Goal: Obtain resource: Obtain resource

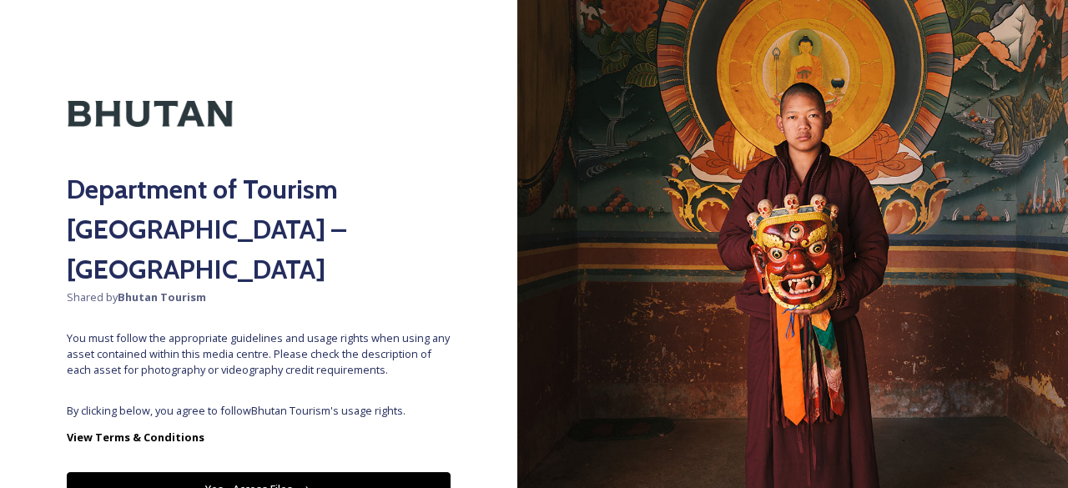
click at [344, 346] on div "Department of Tourism [GEOGRAPHIC_DATA] – Brand Centre Shared by Bhutan Tourism…" at bounding box center [258, 244] width 517 height 354
click at [315, 472] on button "Yes - Access Files" at bounding box center [259, 489] width 384 height 34
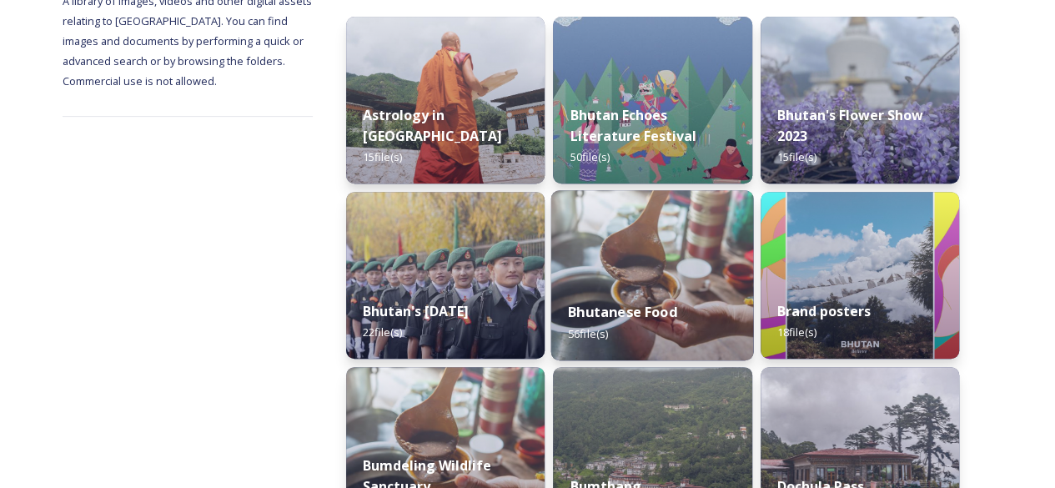
scroll to position [334, 0]
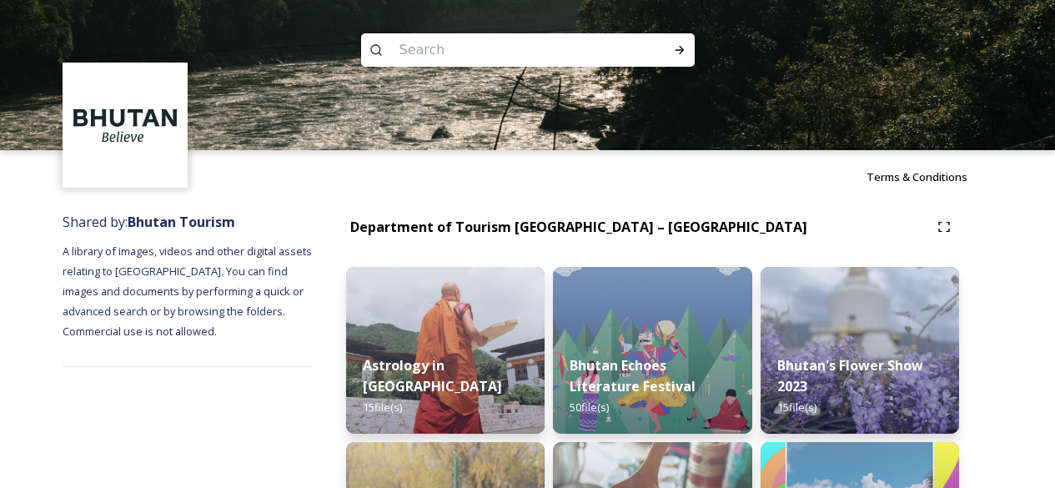
scroll to position [751, 0]
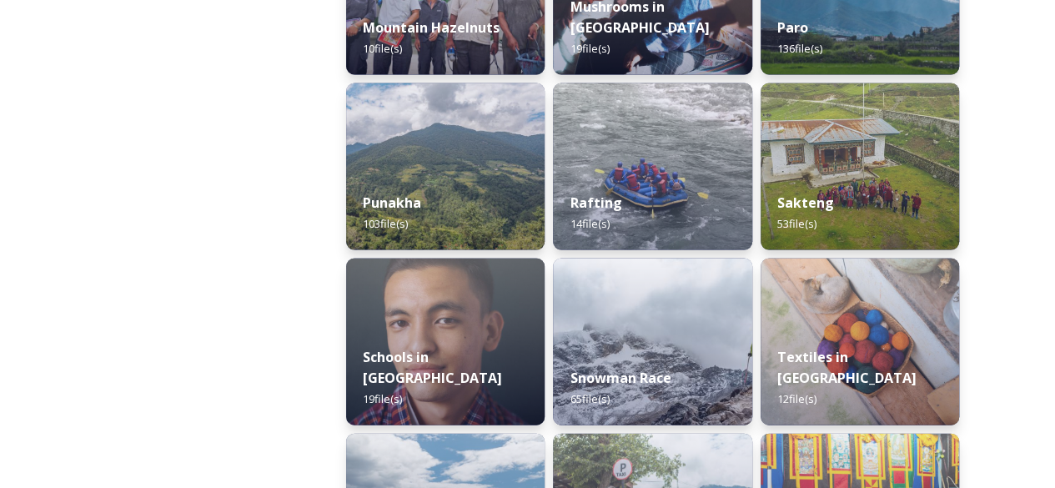
scroll to position [1835, 0]
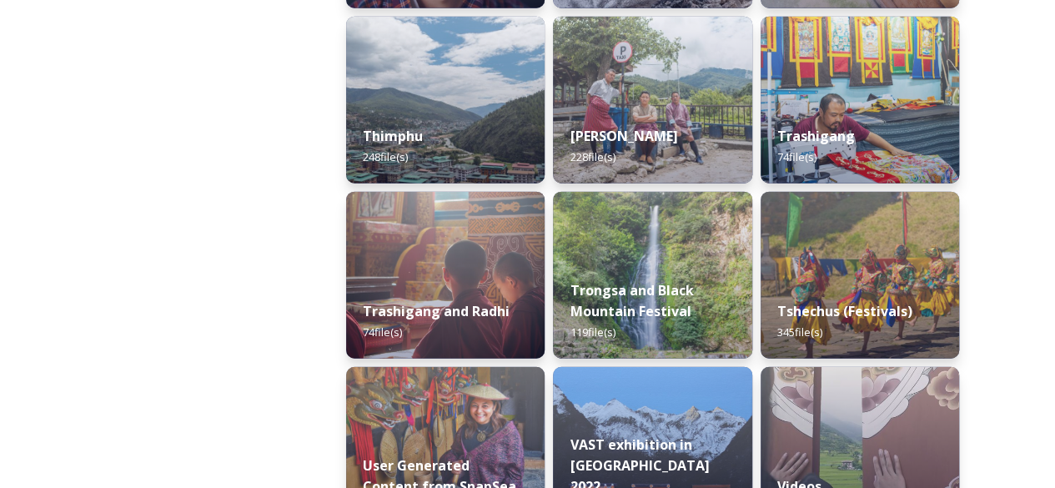
scroll to position [2085, 0]
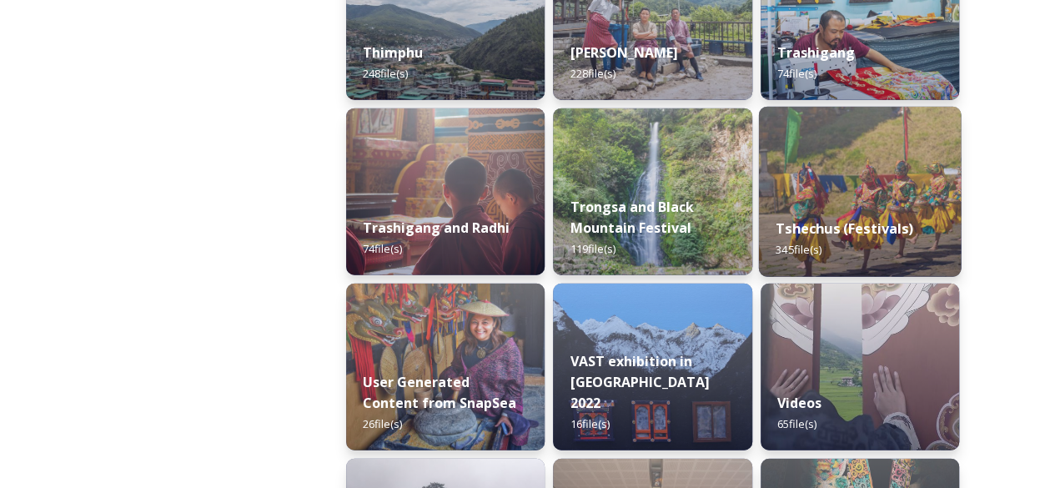
click at [859, 218] on div "Tshechus (Festivals) 345 file(s)" at bounding box center [859, 239] width 203 height 76
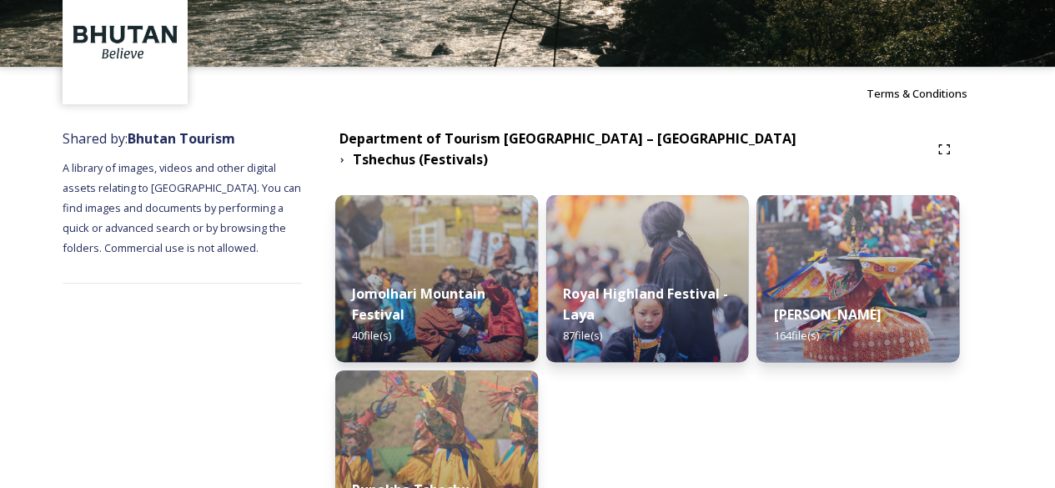
scroll to position [167, 0]
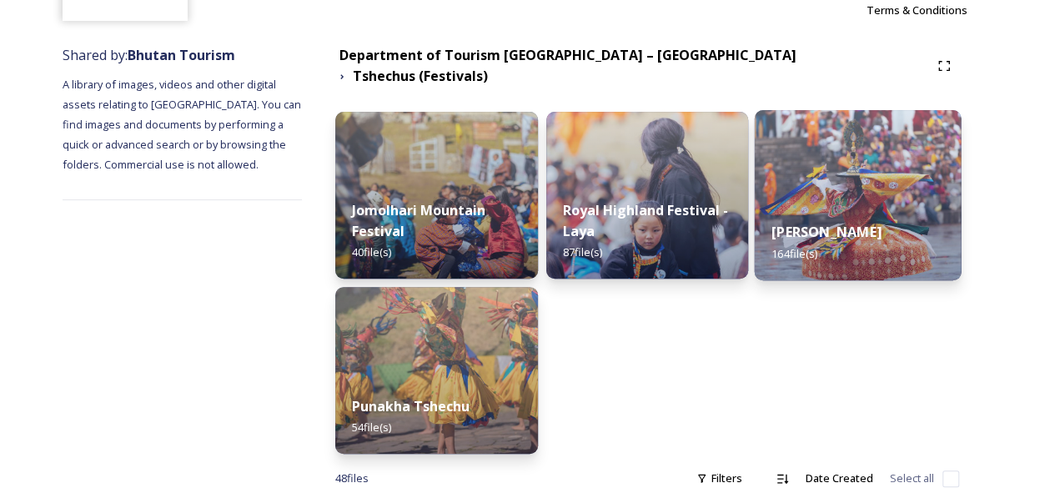
click at [859, 184] on img at bounding box center [858, 195] width 207 height 170
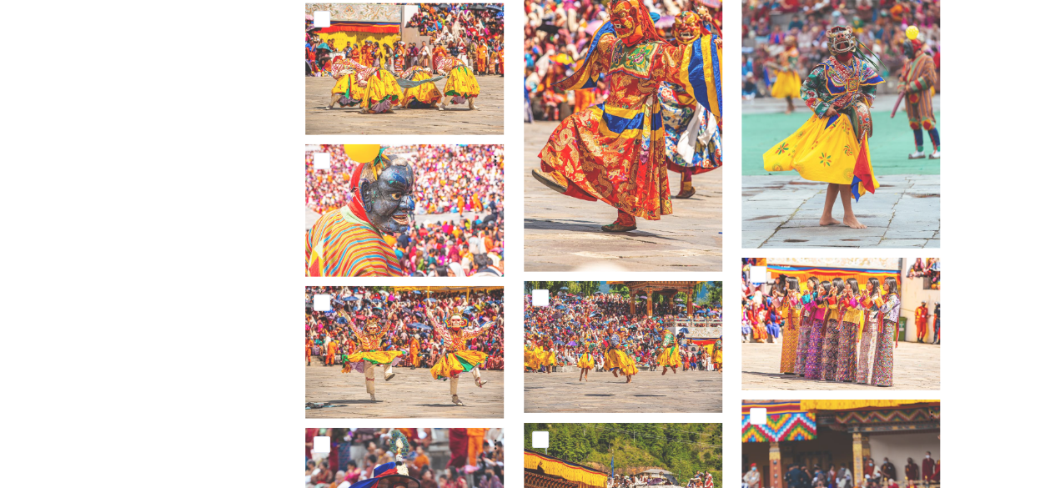
scroll to position [2168, 0]
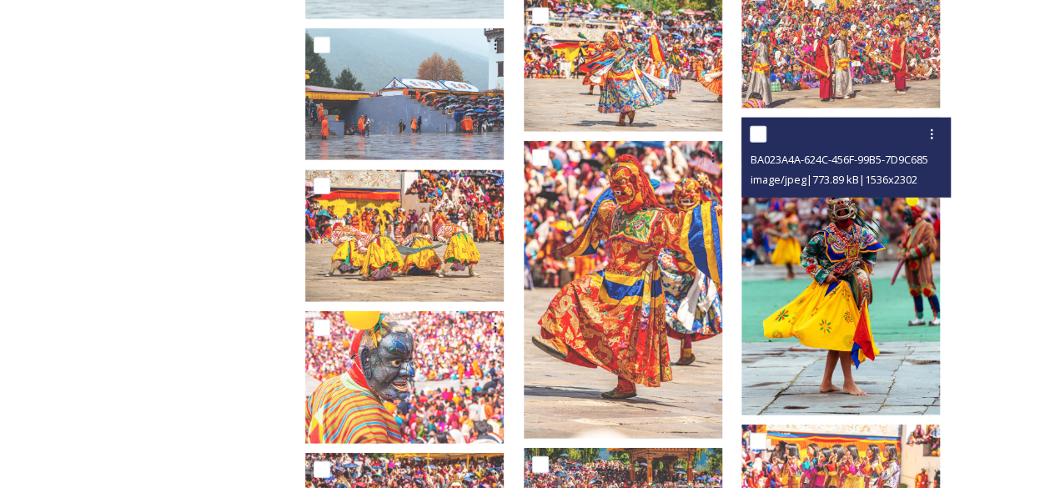
click at [873, 286] on img at bounding box center [840, 267] width 198 height 298
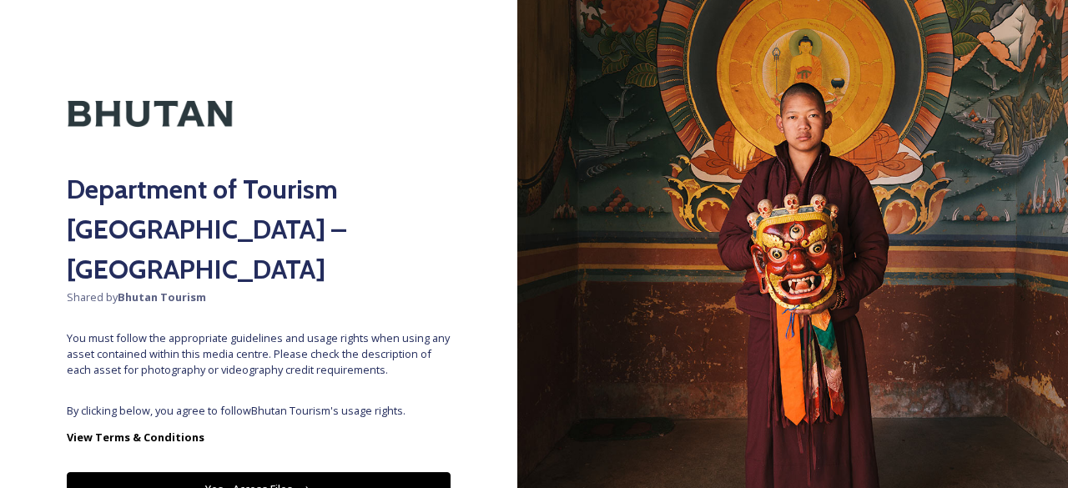
click at [239, 339] on div "Department of Tourism [GEOGRAPHIC_DATA] – Brand Centre Shared by Bhutan Tourism…" at bounding box center [258, 244] width 517 height 354
click at [249, 472] on button "Yes - Access Files" at bounding box center [259, 489] width 384 height 34
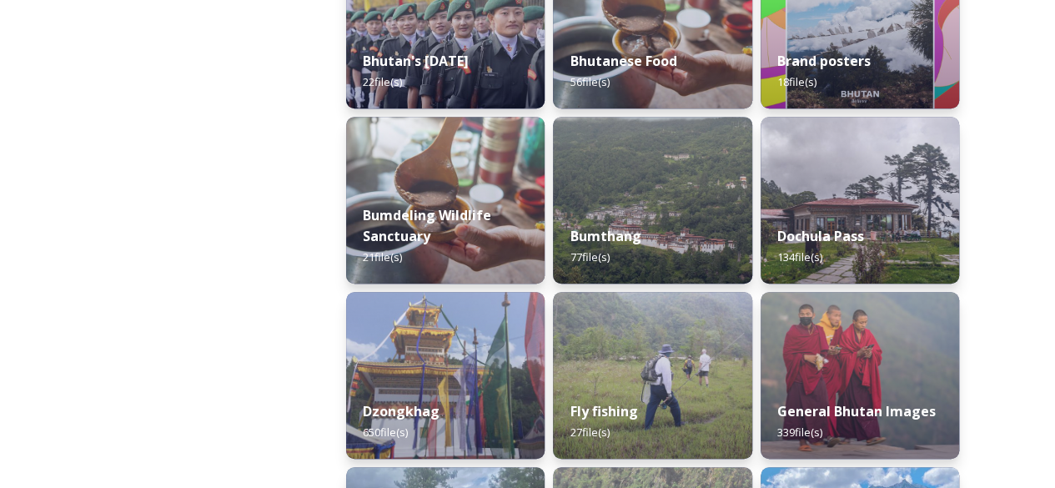
scroll to position [667, 0]
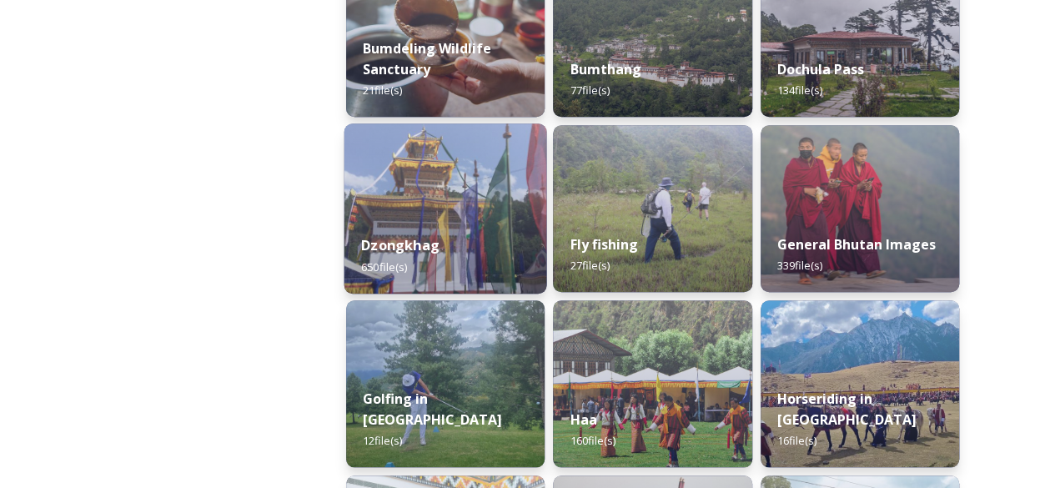
click at [437, 215] on img at bounding box center [445, 208] width 203 height 170
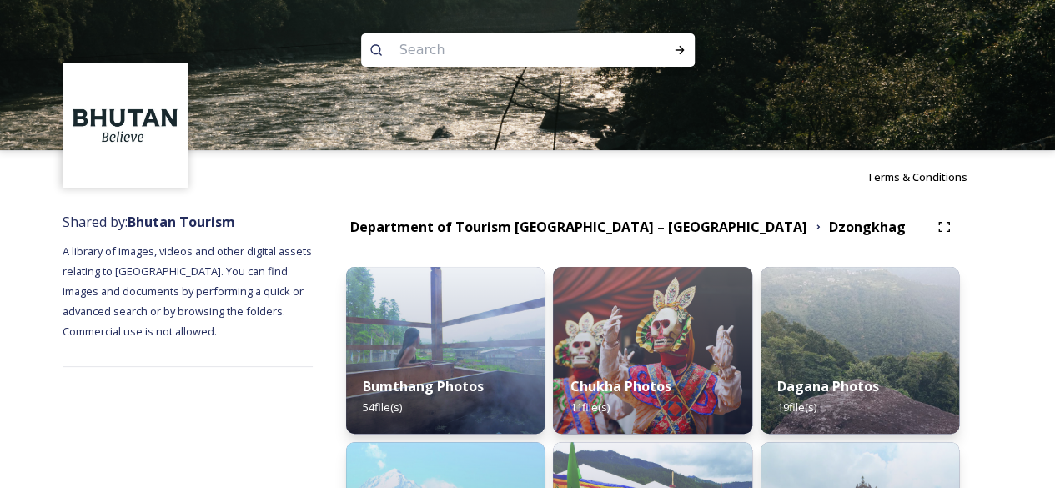
scroll to position [250, 0]
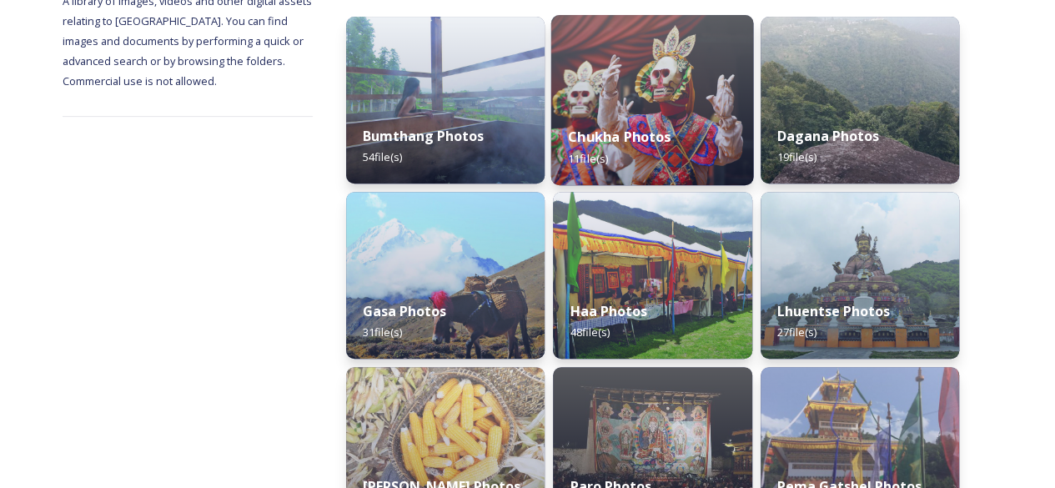
click at [657, 99] on img at bounding box center [652, 100] width 203 height 170
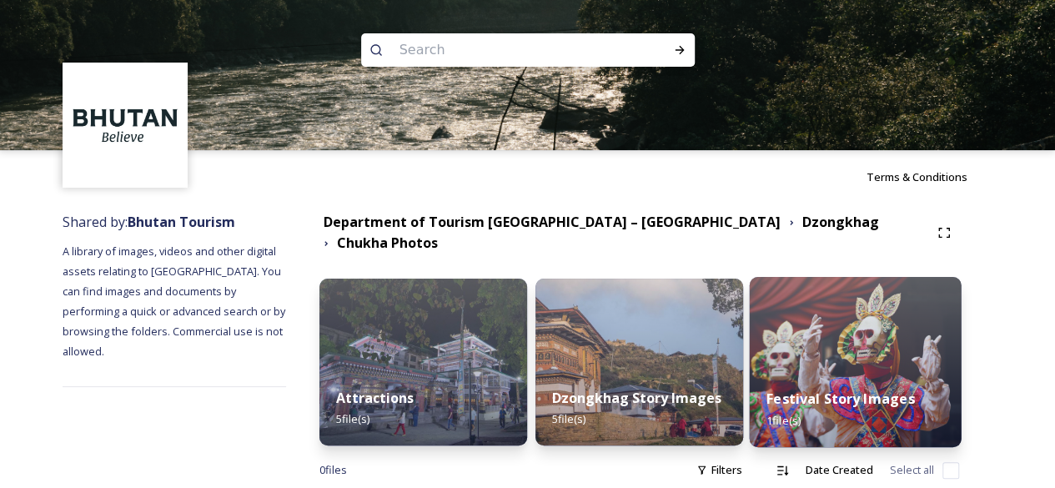
click at [871, 337] on img at bounding box center [855, 362] width 212 height 170
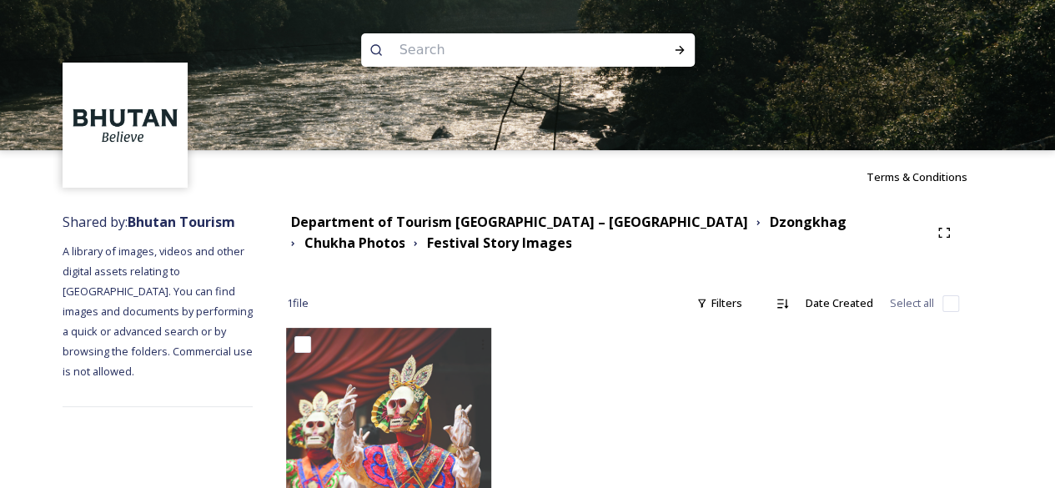
scroll to position [81, 0]
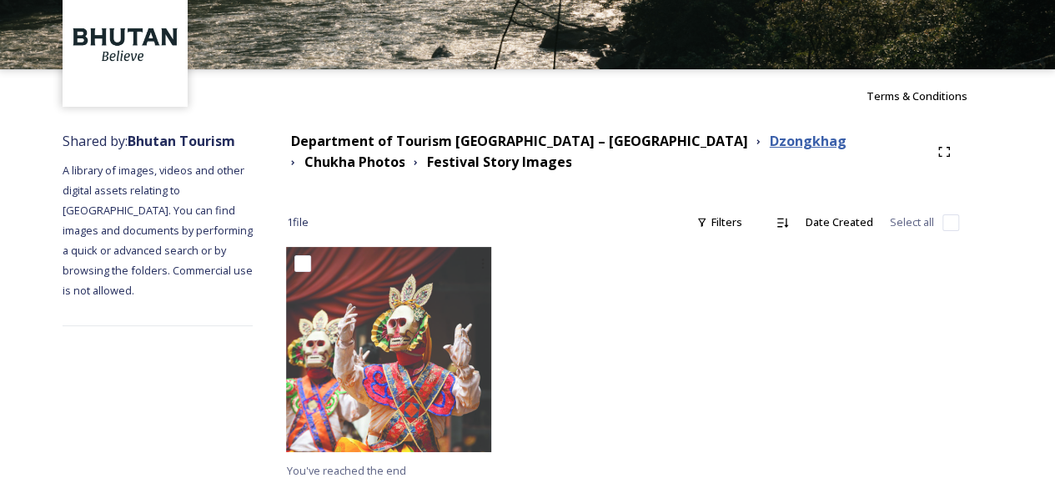
click at [769, 134] on strong "Dzongkhag" at bounding box center [807, 141] width 77 height 18
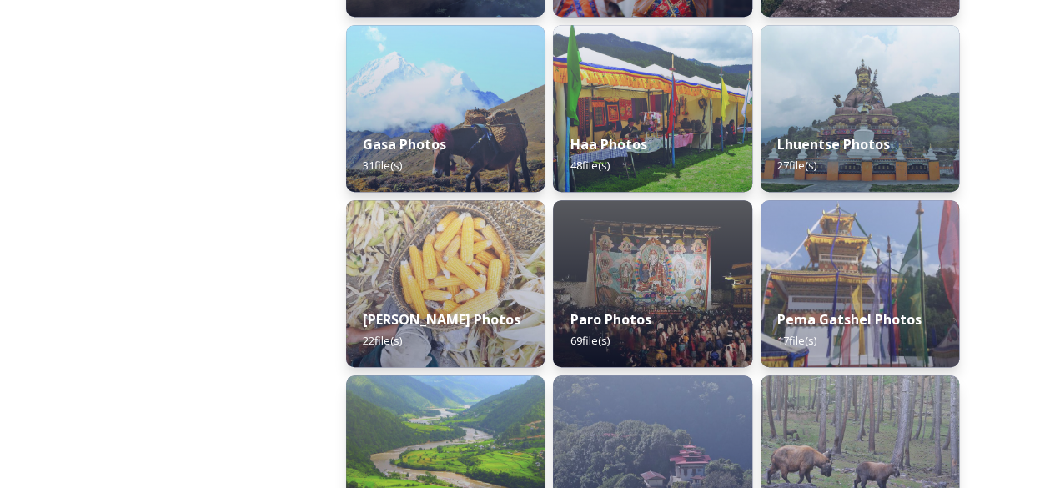
scroll to position [500, 0]
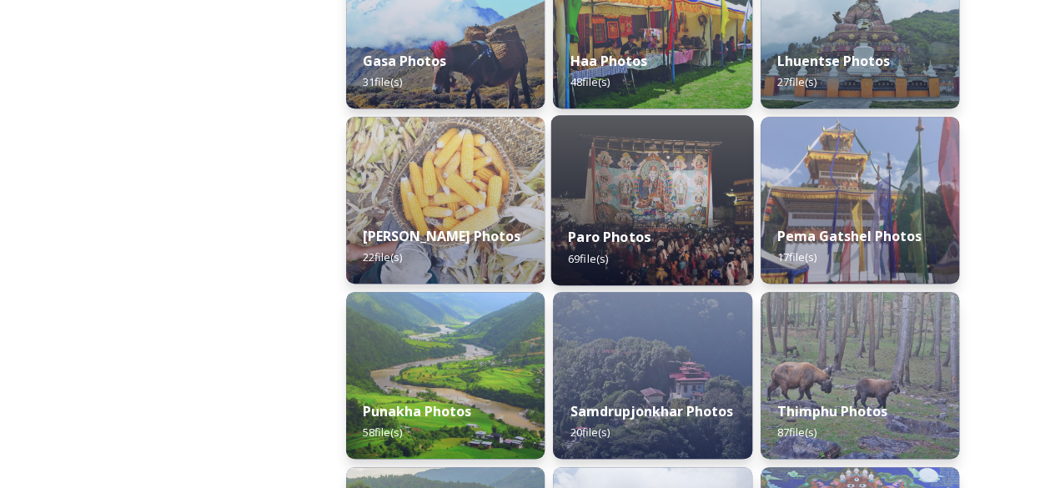
click at [645, 196] on img at bounding box center [652, 200] width 203 height 170
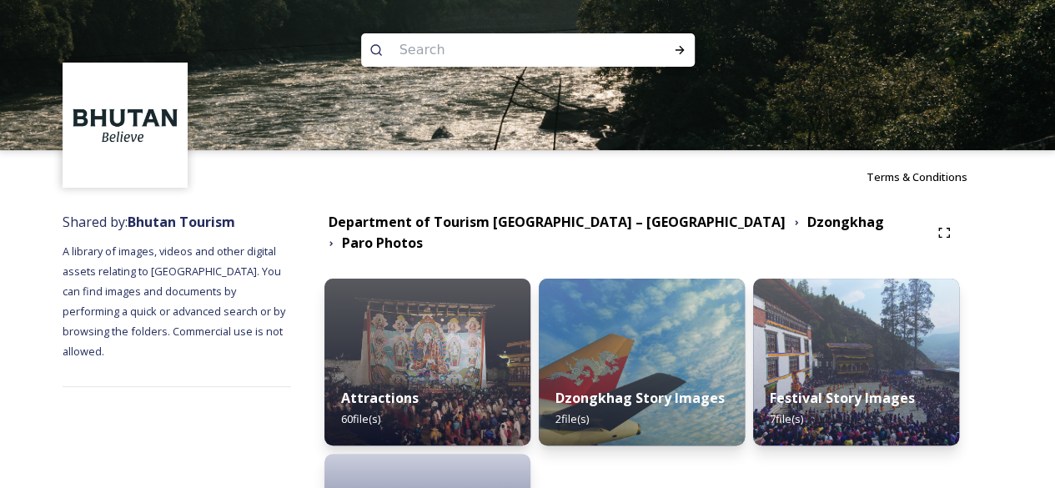
scroll to position [167, 0]
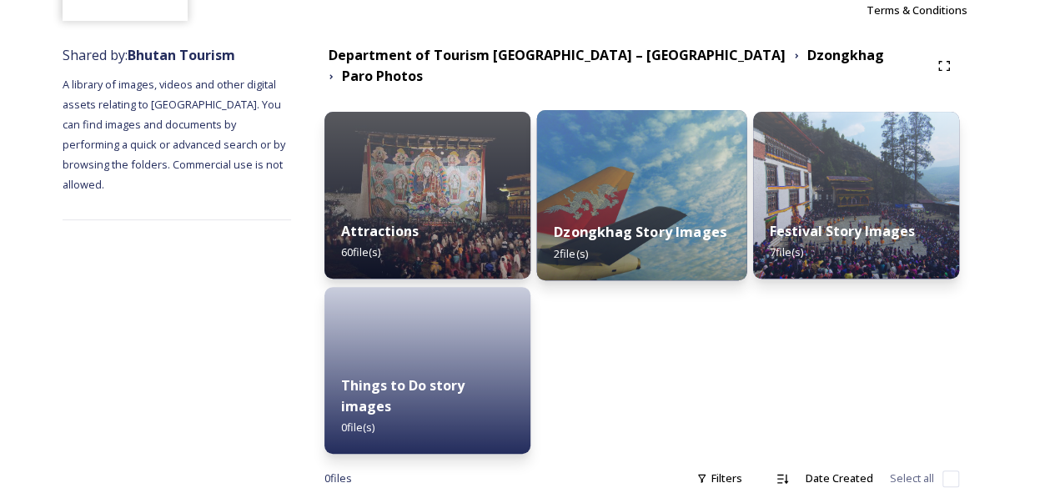
click at [651, 186] on img at bounding box center [641, 195] width 210 height 170
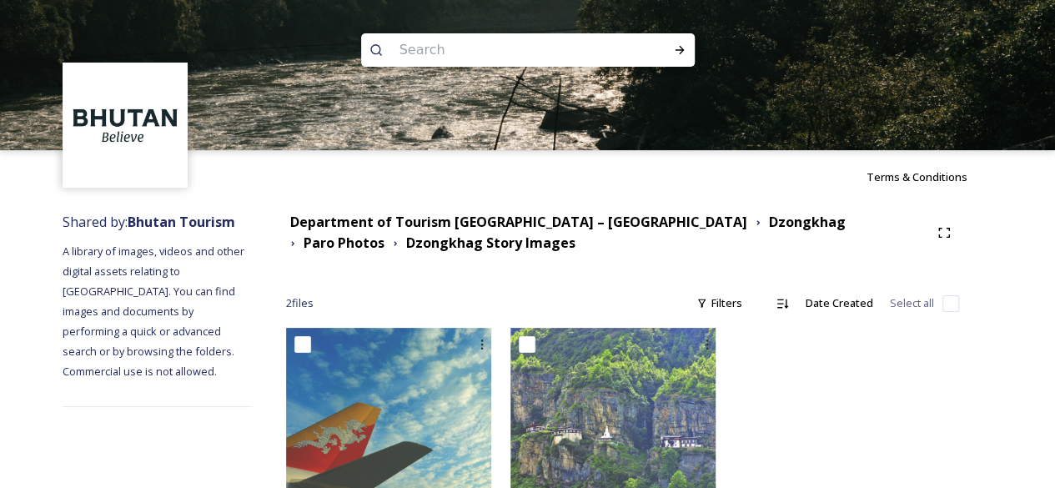
scroll to position [81, 0]
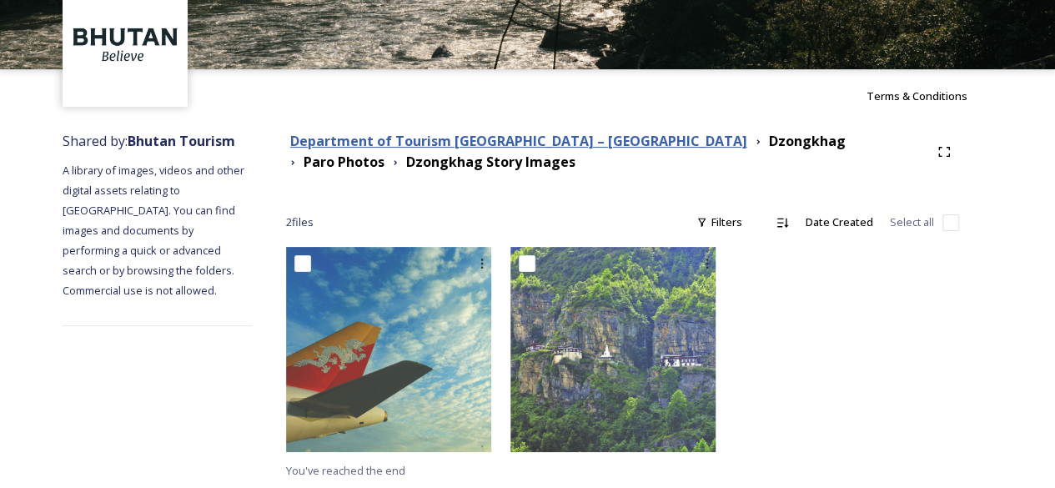
click at [522, 142] on strong "Department of Tourism [GEOGRAPHIC_DATA] – [GEOGRAPHIC_DATA]" at bounding box center [518, 141] width 457 height 18
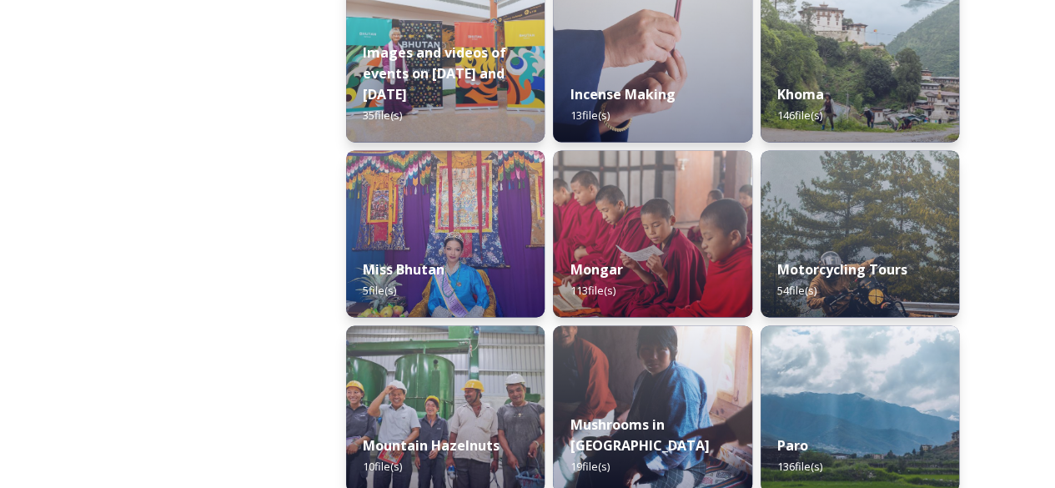
scroll to position [1334, 0]
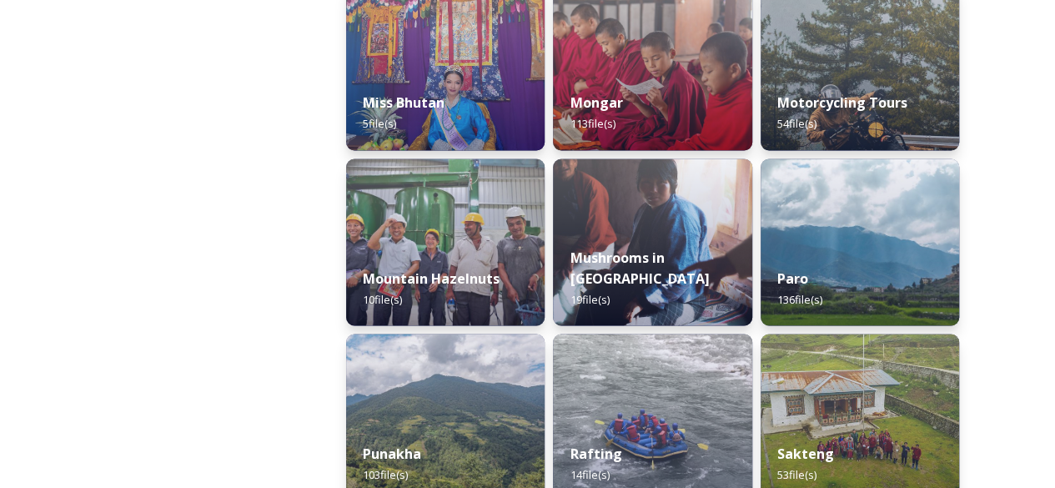
drag, startPoint x: 846, startPoint y: 257, endPoint x: 1012, endPoint y: 327, distance: 180.9
click at [1027, 326] on div "Shared by: Bhutan Tourism A library of images, videos and other digital assets …" at bounding box center [527, 481] width 1055 height 3224
click at [852, 242] on img at bounding box center [859, 242] width 203 height 170
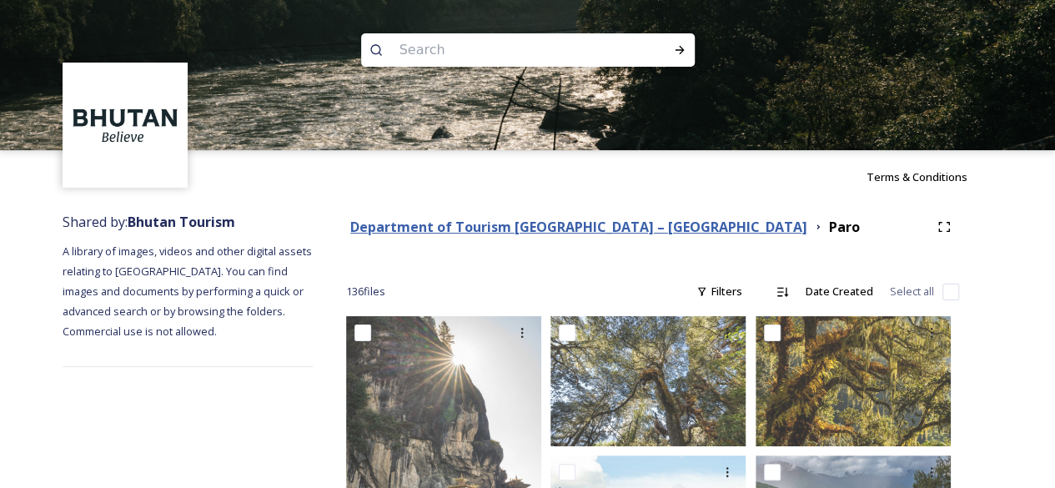
click at [582, 229] on strong "Department of Tourism [GEOGRAPHIC_DATA] – [GEOGRAPHIC_DATA]" at bounding box center [578, 227] width 457 height 18
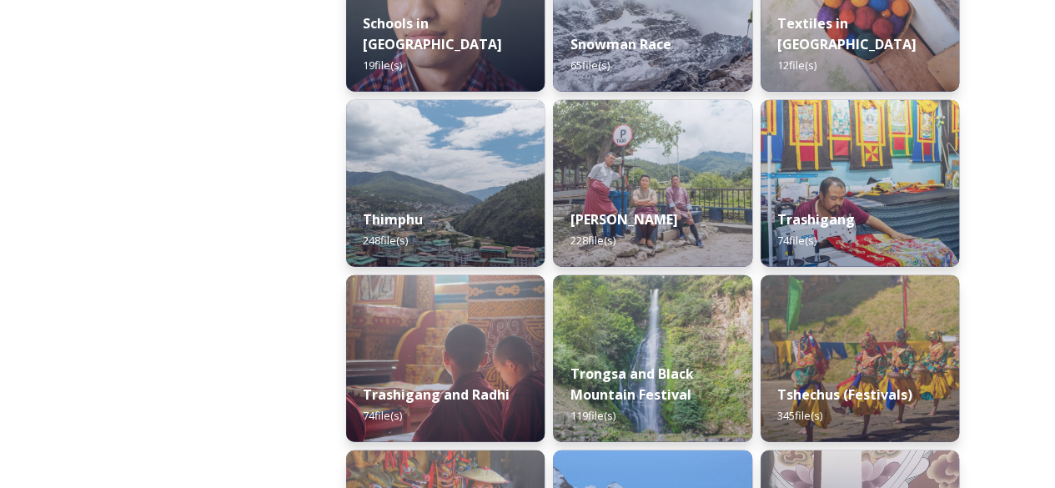
scroll to position [2002, 0]
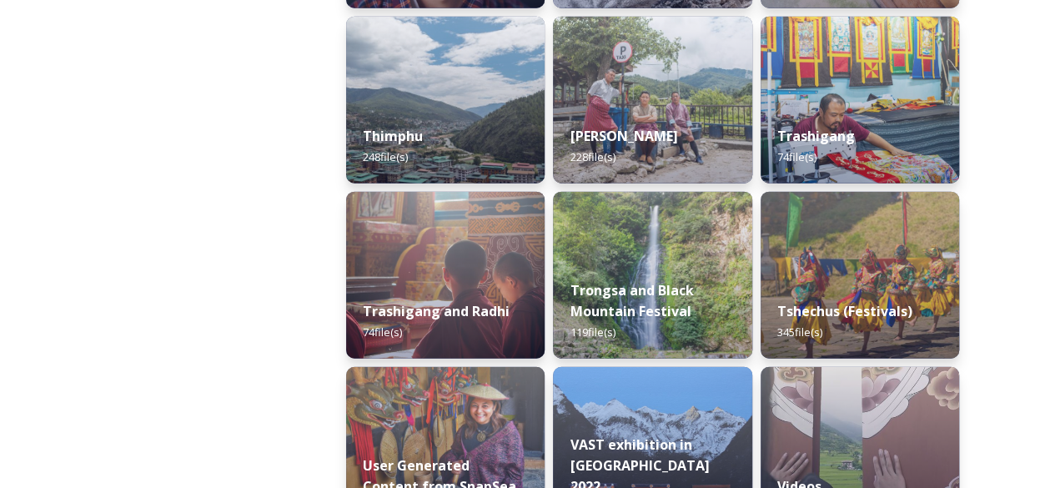
click at [862, 274] on img at bounding box center [860, 275] width 198 height 167
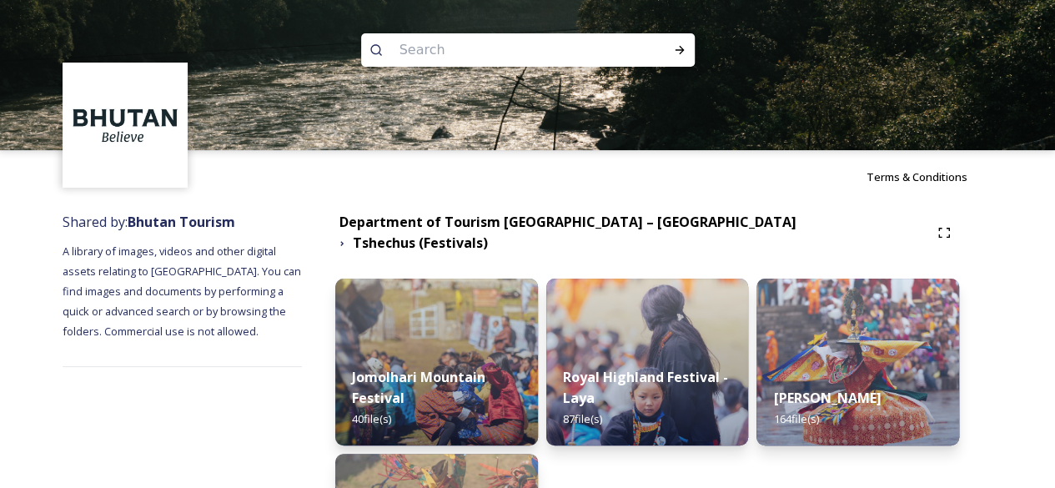
scroll to position [83, 0]
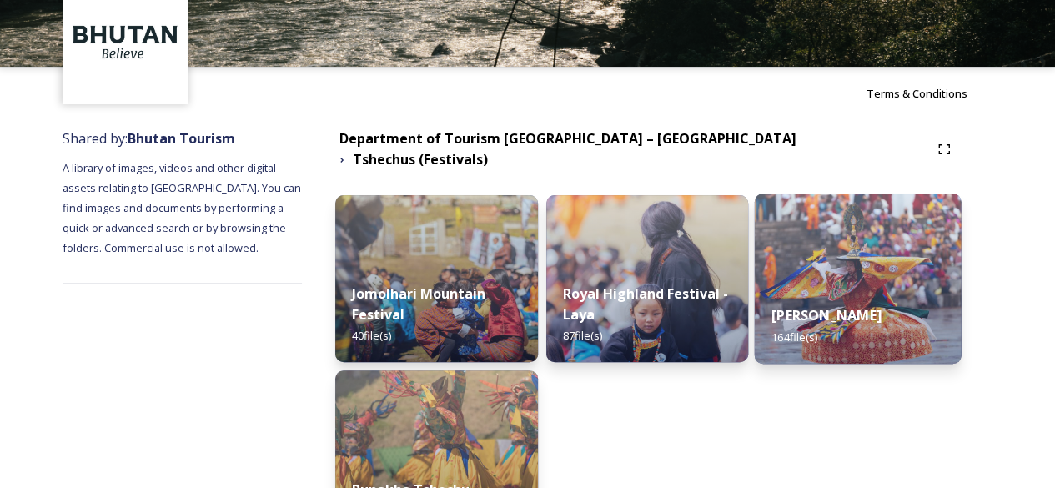
click at [857, 258] on img at bounding box center [858, 278] width 207 height 170
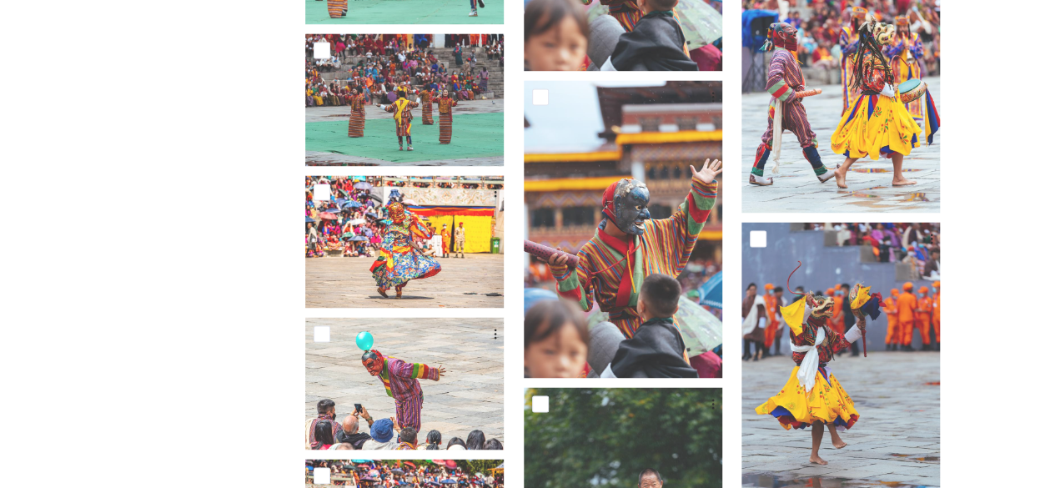
scroll to position [1334, 0]
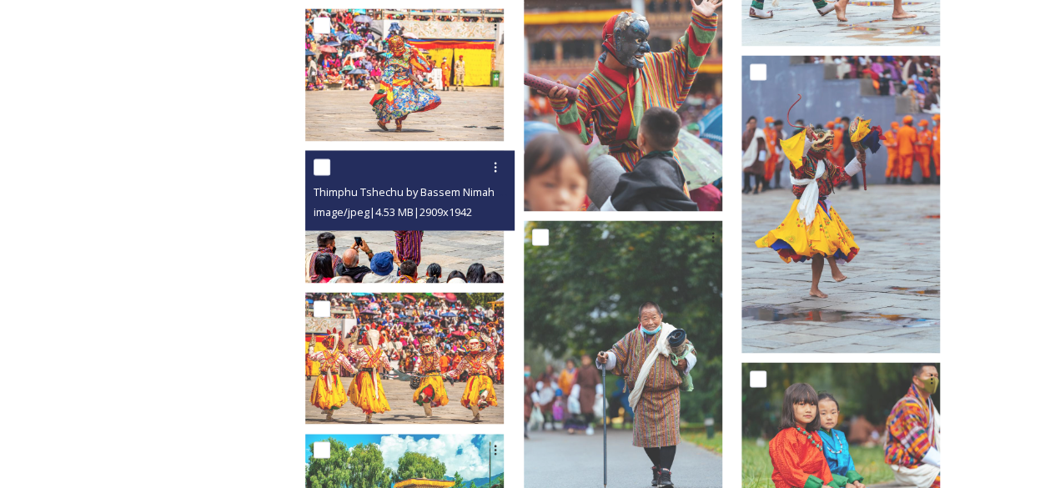
click at [432, 239] on img at bounding box center [404, 216] width 198 height 133
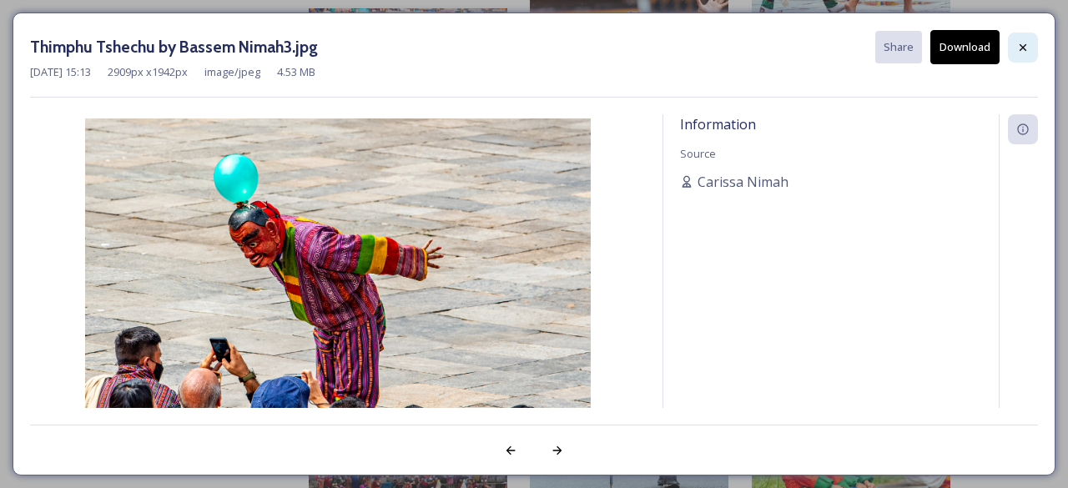
click at [1024, 45] on icon at bounding box center [1022, 46] width 7 height 7
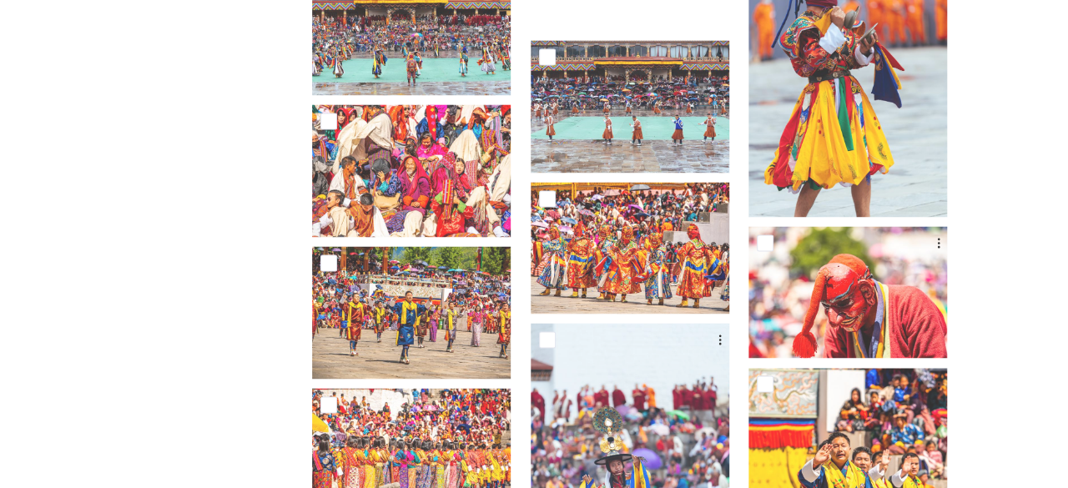
scroll to position [4587, 0]
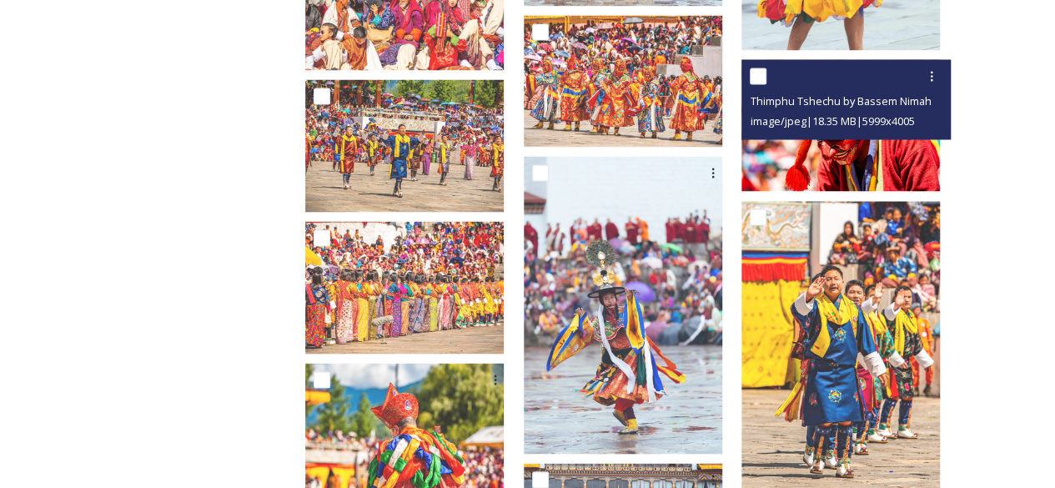
click at [857, 136] on div "Thimphu Tshechu by Bassem Nimah108.jpg image/jpeg | 18.35 MB | 5999 x 4005" at bounding box center [845, 99] width 209 height 80
click at [851, 153] on img at bounding box center [840, 125] width 198 height 133
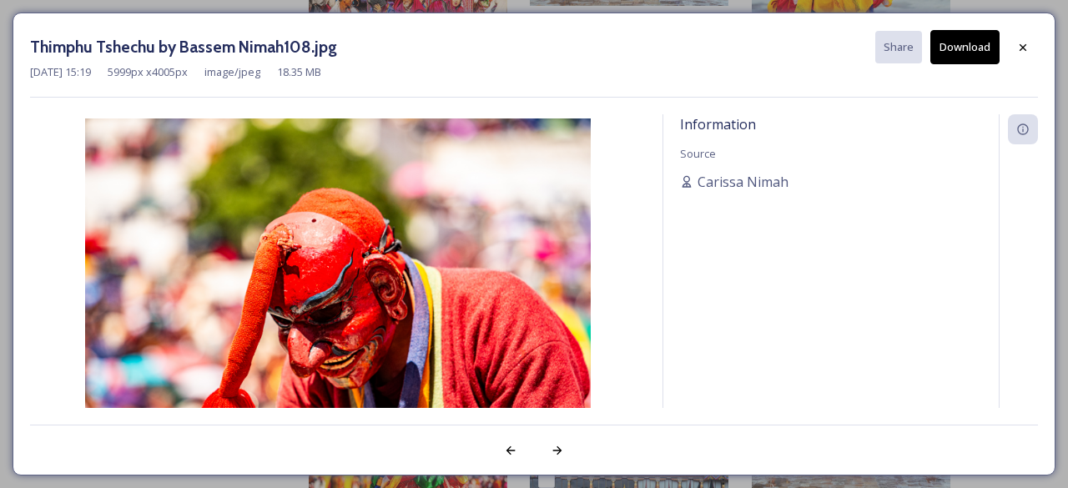
click at [836, 329] on div "Information Source Carissa Nimah" at bounding box center [830, 283] width 335 height 338
